Goal: Find specific fact: Find contact information

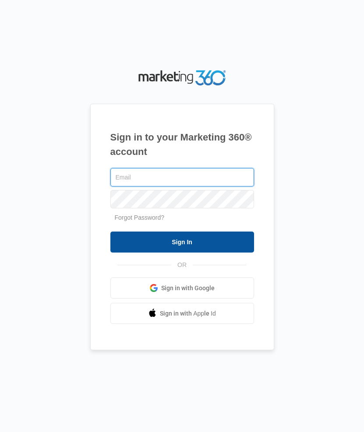
type input "kaya.wagner@madwire.com"
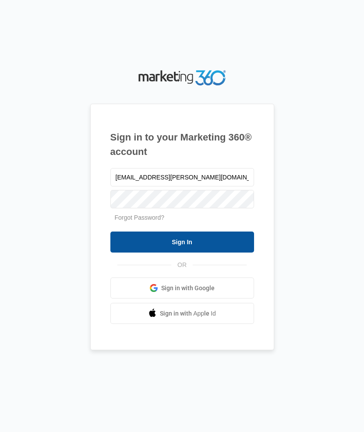
click at [177, 243] on input "Sign In" at bounding box center [182, 242] width 144 height 21
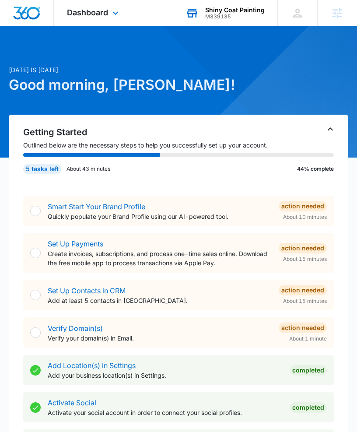
click at [242, 14] on div "M339135" at bounding box center [235, 17] width 60 height 6
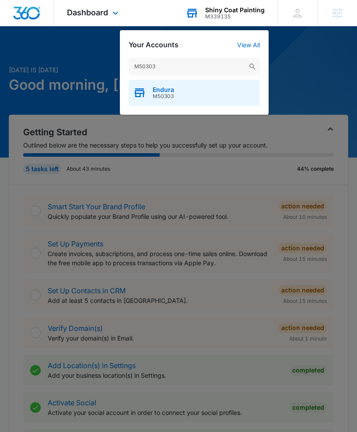
type input "M50303"
click at [173, 89] on span "Endura" at bounding box center [163, 89] width 21 height 7
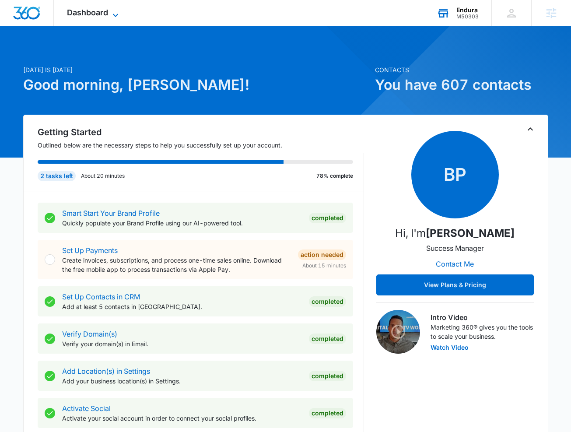
click at [94, 11] on span "Dashboard" at bounding box center [87, 12] width 41 height 9
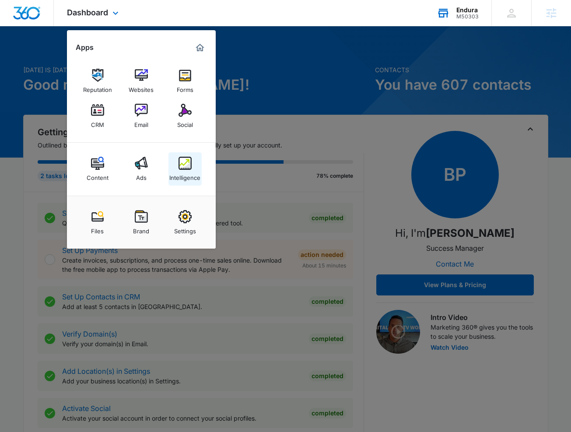
click at [186, 162] on img at bounding box center [185, 163] width 13 height 13
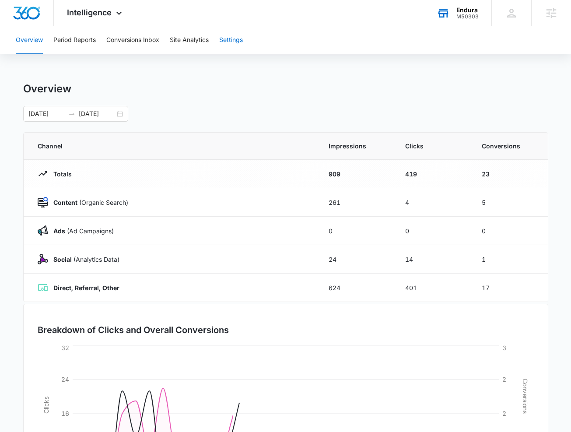
click at [225, 39] on button "Settings" at bounding box center [231, 40] width 24 height 28
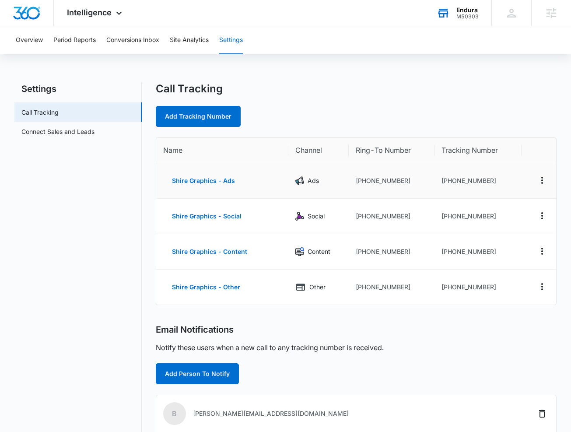
click at [363, 179] on td "+13163156327" at bounding box center [478, 180] width 87 height 35
copy td "13163156327"
